Goal: Information Seeking & Learning: Learn about a topic

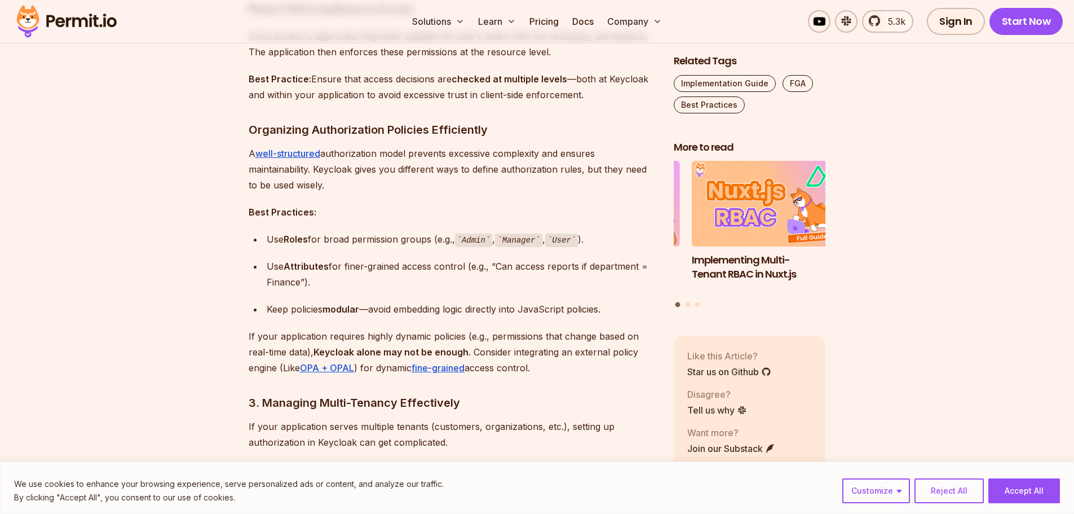
scroll to position [1353, 0]
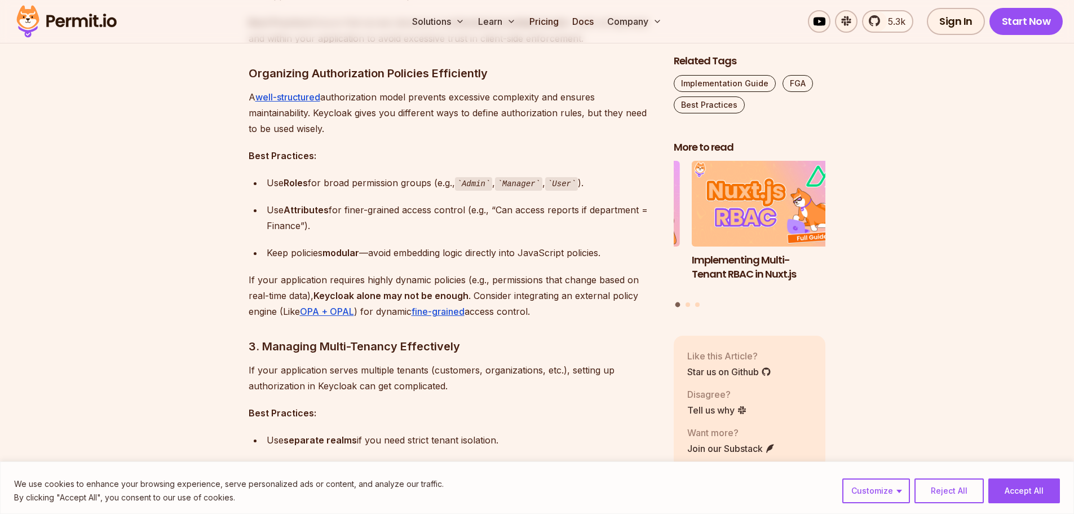
click at [279, 227] on div "Use Attributes for finer-grained access control (e.g., “Can access reports if d…" at bounding box center [461, 218] width 389 height 32
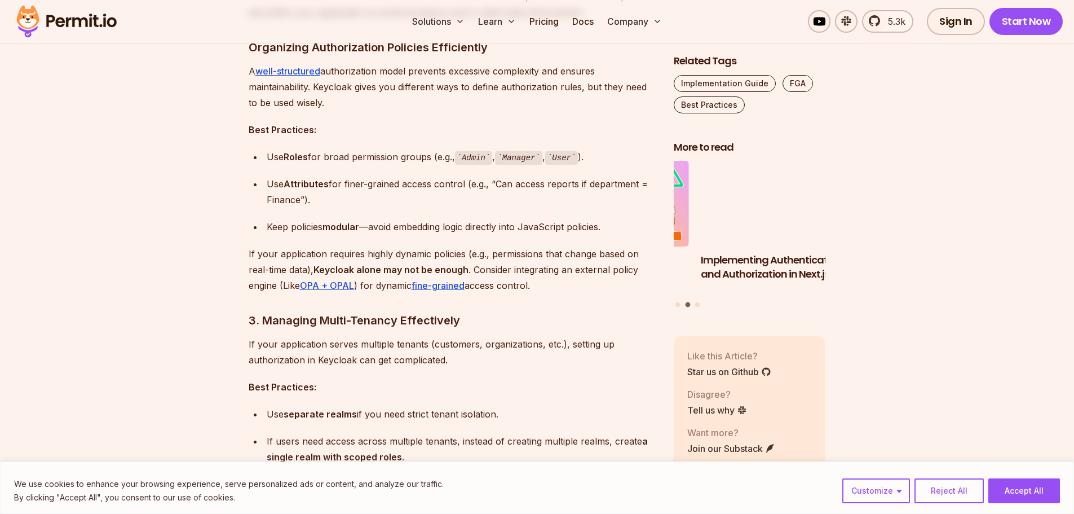
scroll to position [1409, 0]
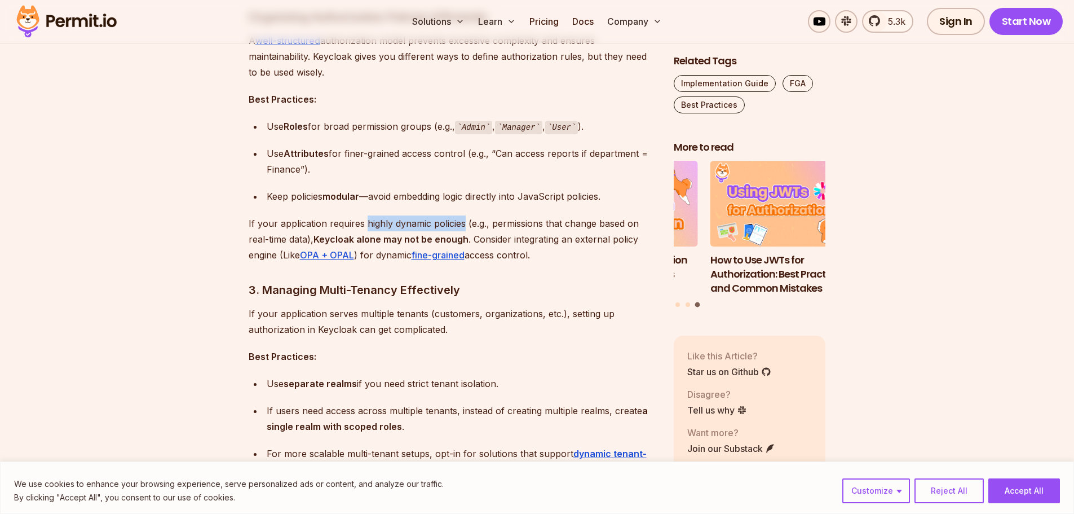
drag, startPoint x: 366, startPoint y: 226, endPoint x: 462, endPoint y: 226, distance: 95.8
click at [462, 226] on p "If your application requires highly dynamic policies (e.g., permissions that ch…" at bounding box center [452, 238] width 407 height 47
click at [486, 225] on p "If your application requires highly dynamic policies (e.g., permissions that ch…" at bounding box center [452, 238] width 407 height 47
drag, startPoint x: 331, startPoint y: 238, endPoint x: 459, endPoint y: 238, distance: 128.5
click at [459, 238] on strong "Keycloak alone may not be enough" at bounding box center [390, 238] width 155 height 11
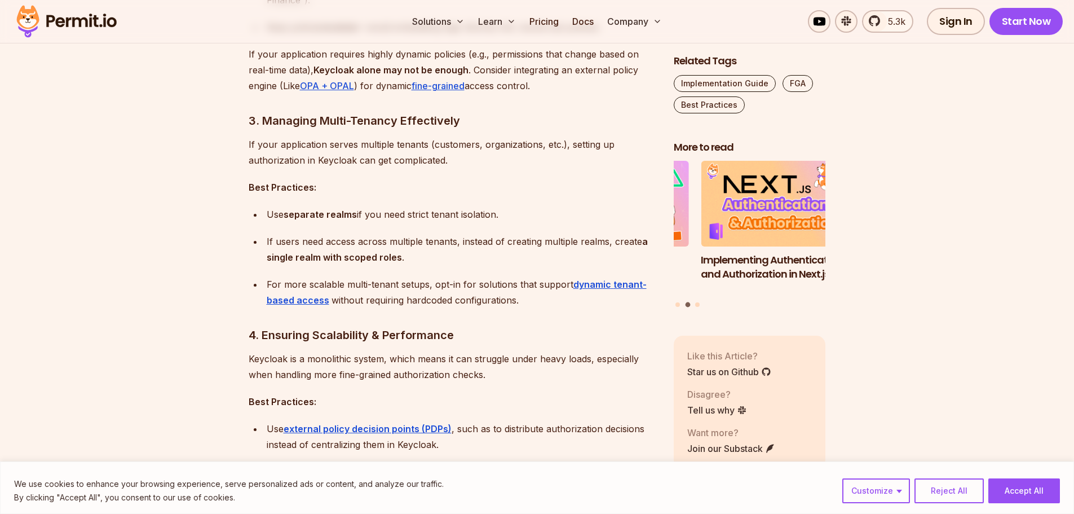
scroll to position [1635, 0]
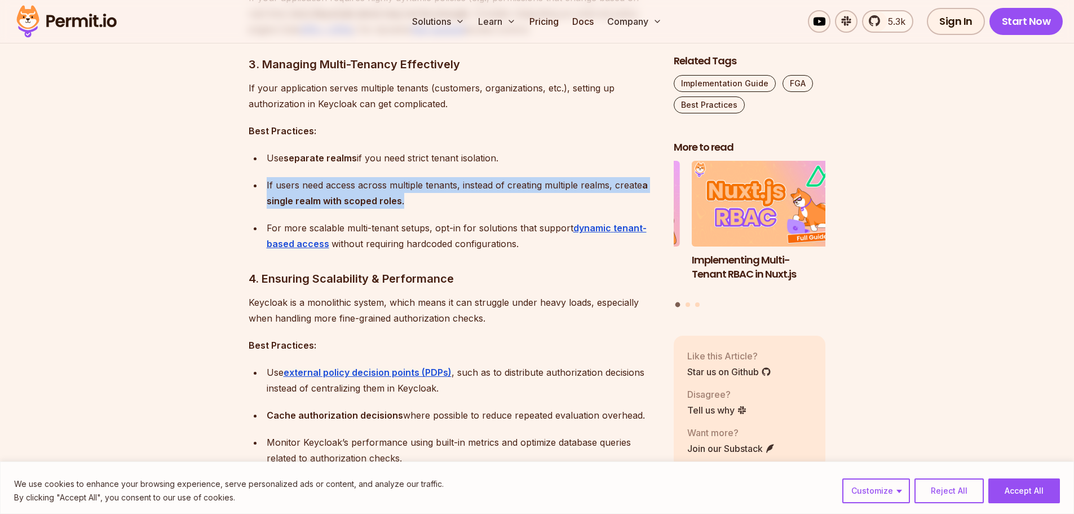
drag, startPoint x: 267, startPoint y: 185, endPoint x: 403, endPoint y: 197, distance: 136.9
click at [401, 196] on div "If users need access across multiple tenants, instead of creating multiple real…" at bounding box center [461, 193] width 389 height 32
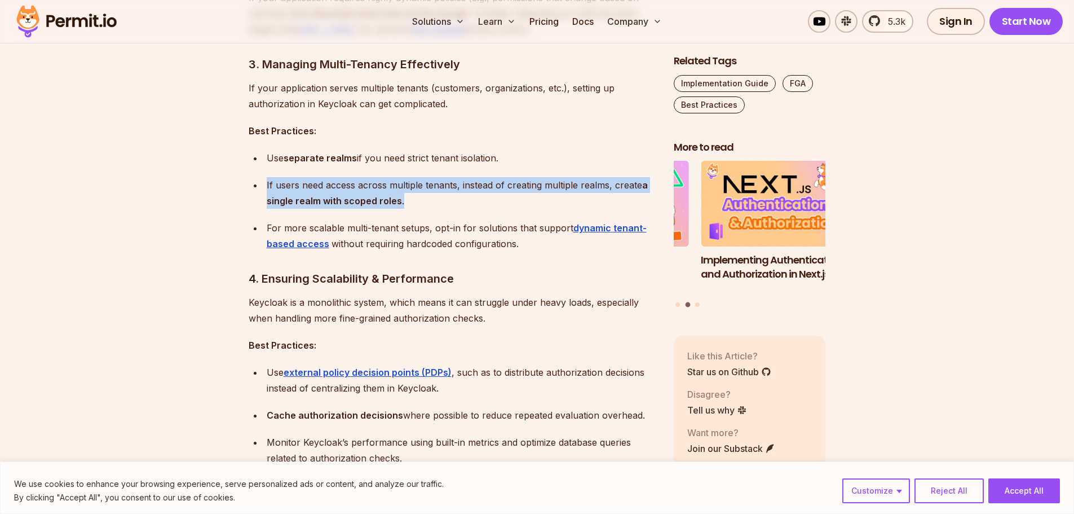
click at [411, 201] on div "If users need access across multiple tenants, instead of creating multiple real…" at bounding box center [461, 193] width 389 height 32
drag, startPoint x: 414, startPoint y: 204, endPoint x: 259, endPoint y: 183, distance: 157.0
click at [259, 183] on ul "Use separate realms if you need strict tenant isolation. If users need access a…" at bounding box center [452, 200] width 407 height 101
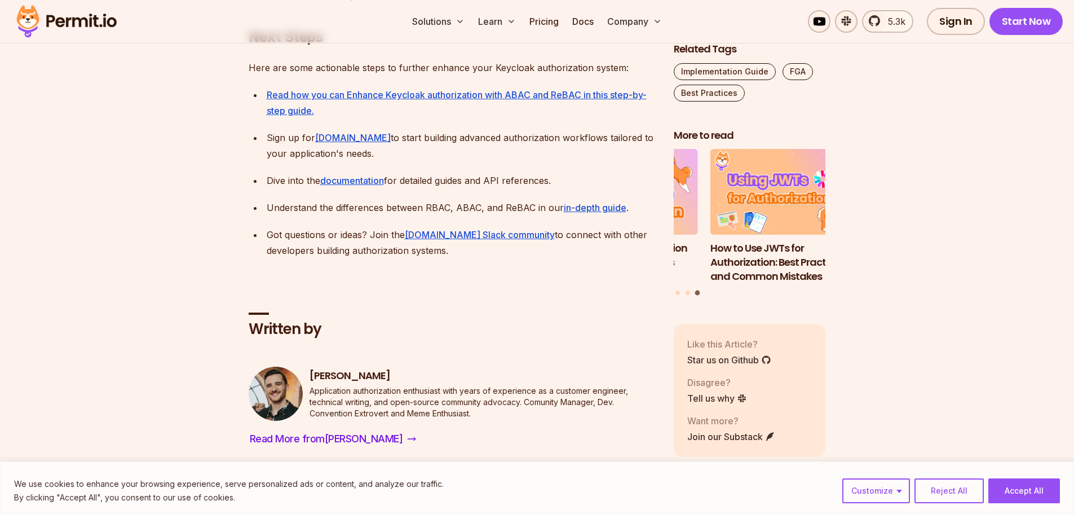
scroll to position [3551, 0]
